Goal: Task Accomplishment & Management: Use online tool/utility

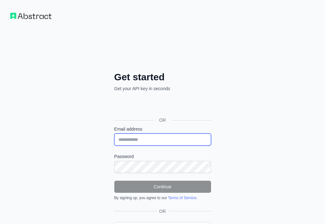
click at [114, 133] on input "Email address" at bounding box center [162, 139] width 97 height 12
paste input "**********"
type input "**********"
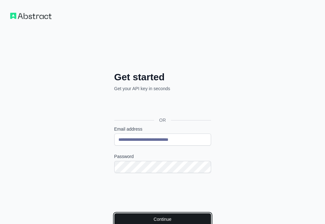
click at [117, 213] on button "Continue" at bounding box center [162, 219] width 97 height 12
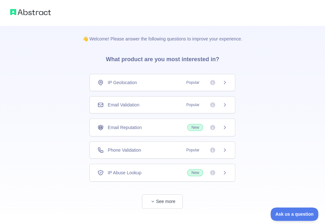
click at [158, 109] on div "Email Validation Popular" at bounding box center [162, 104] width 146 height 17
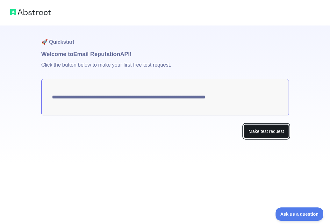
click at [253, 129] on button "Make test request" at bounding box center [265, 131] width 45 height 14
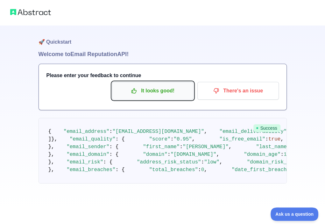
click at [160, 96] on button "It looks good!" at bounding box center [152, 91] width 81 height 18
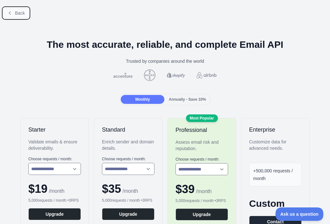
click at [21, 15] on span "Back" at bounding box center [20, 12] width 10 height 5
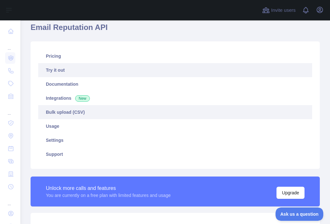
scroll to position [127, 0]
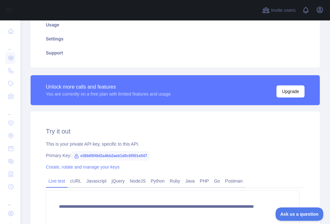
click at [114, 153] on span "e38b65f4bf2a4bb2aeb1d0c6f501e547" at bounding box center [110, 156] width 78 height 10
copy span "e38b65f4bf2a4bb2aeb1d0c6f501e547"
